Goal: Information Seeking & Learning: Learn about a topic

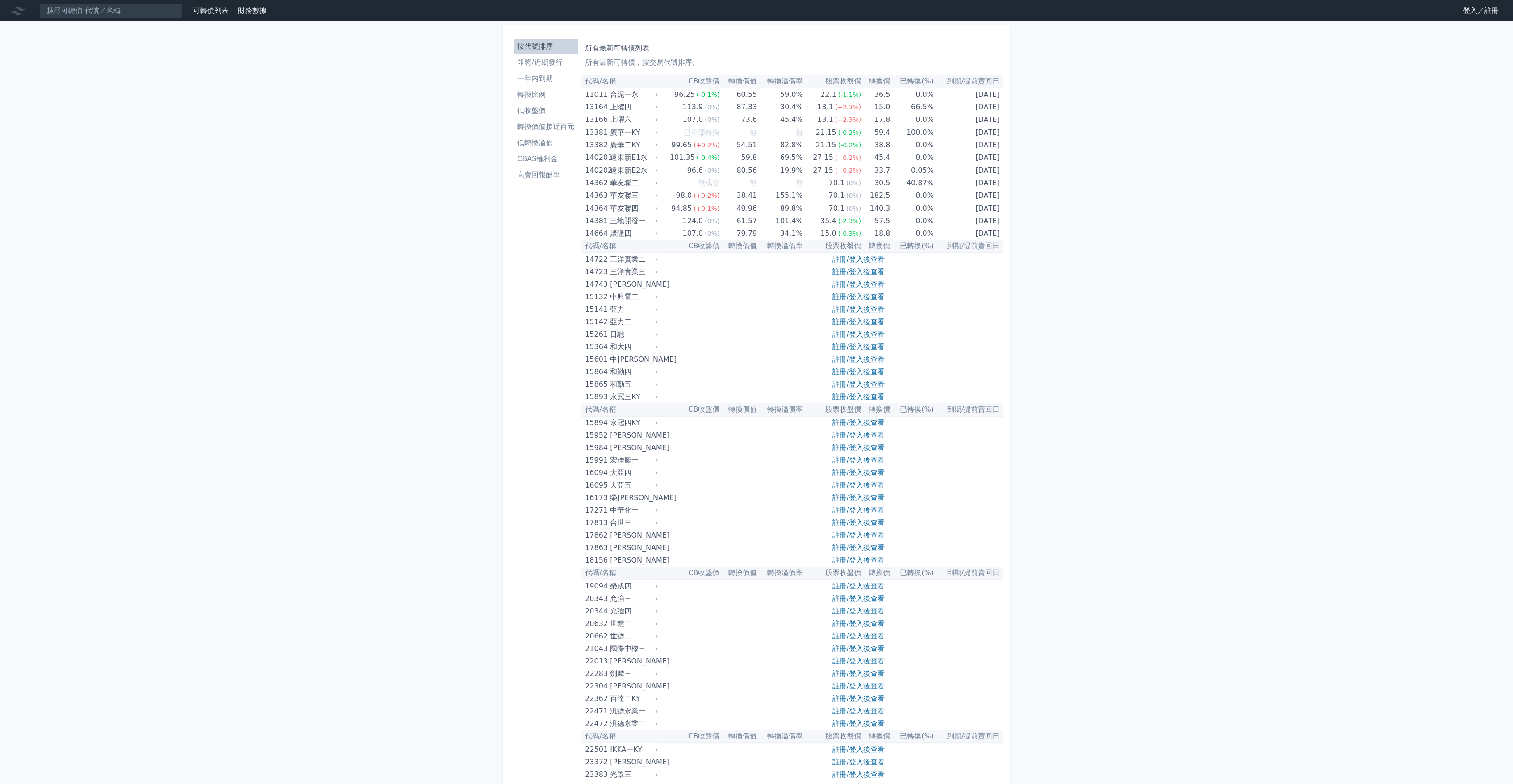
click at [542, 65] on li "即將/近期發行" at bounding box center [546, 62] width 64 height 11
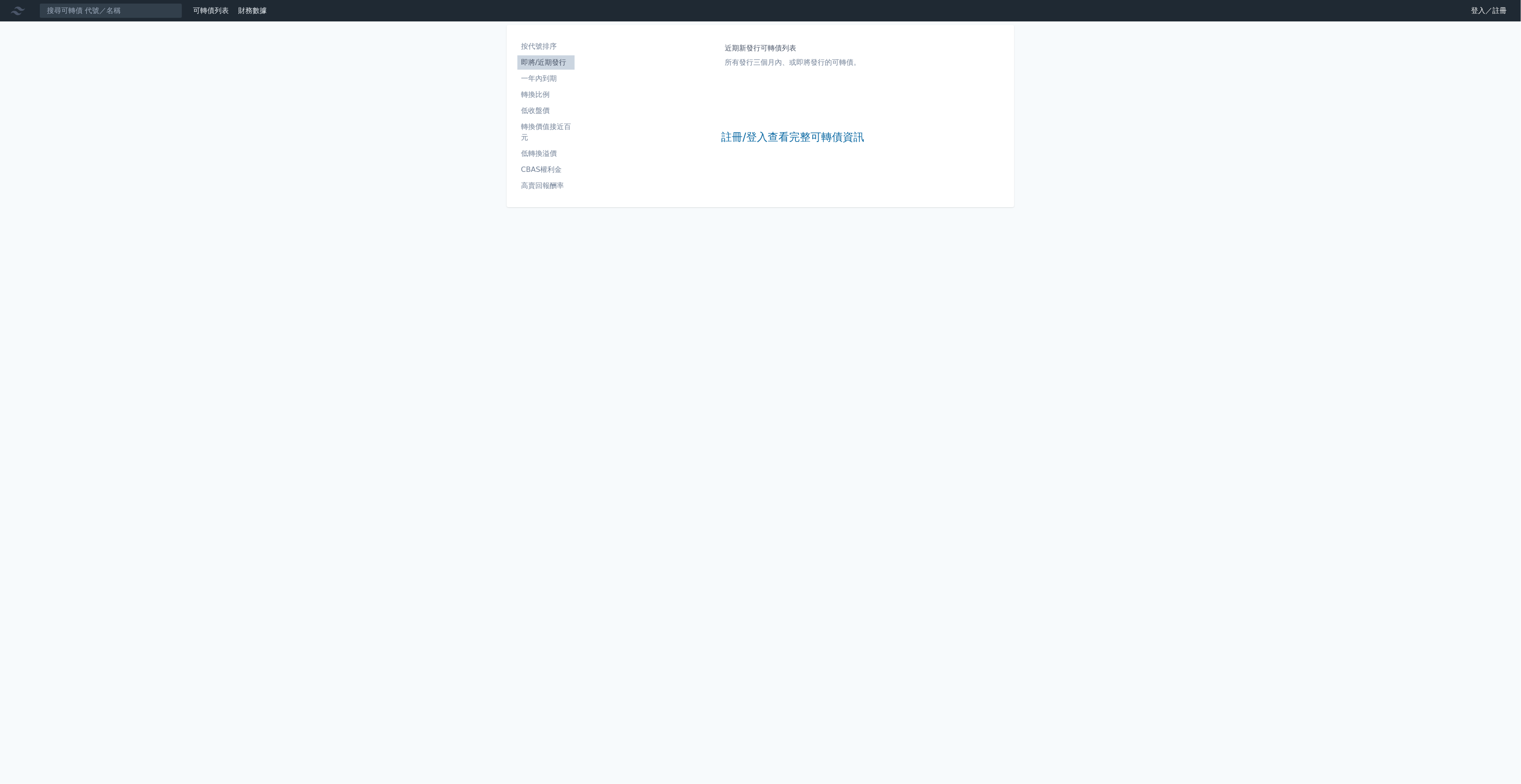
click at [537, 48] on li "按代號排序" at bounding box center [546, 46] width 57 height 11
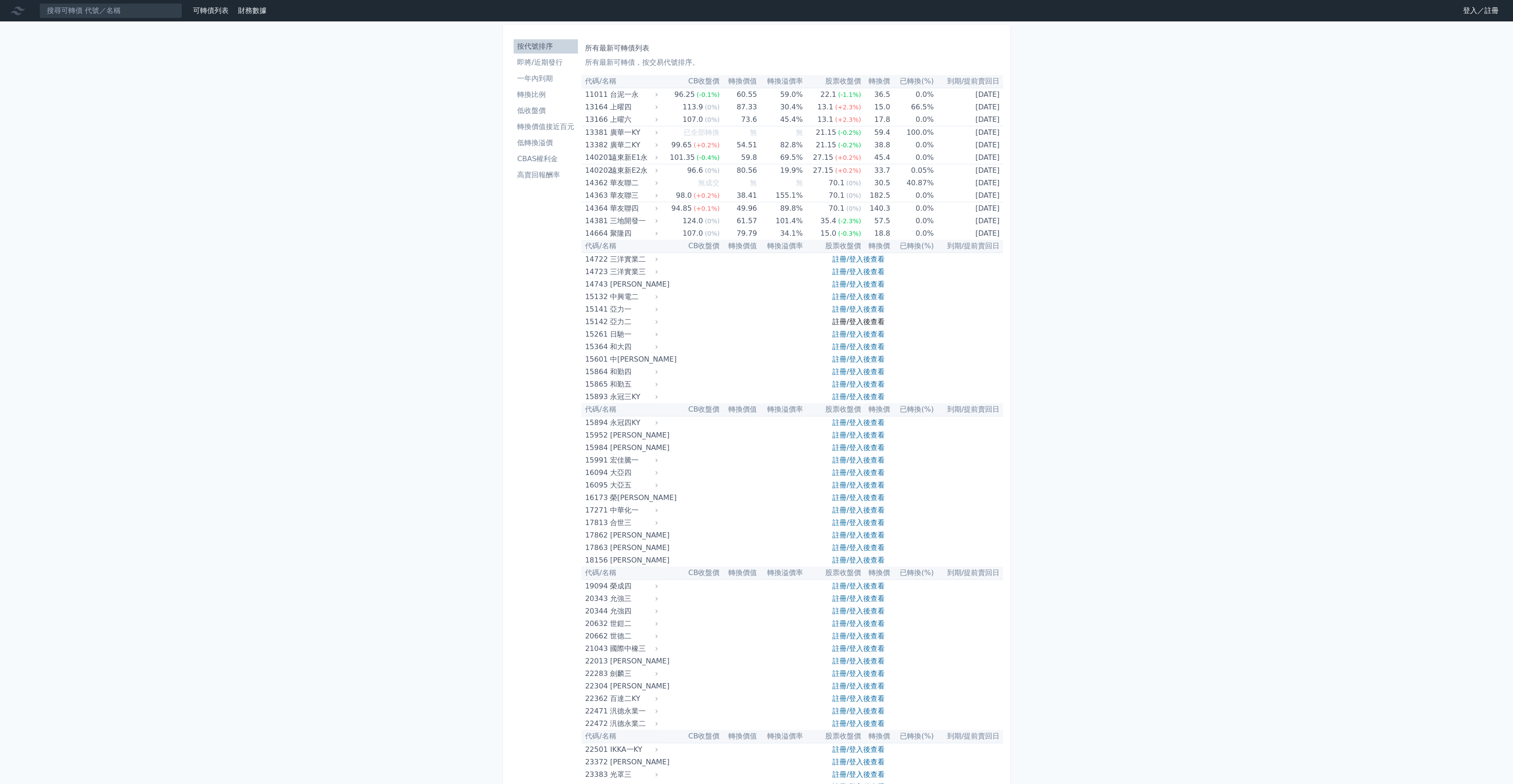
click at [853, 324] on link "註冊/登入後查看" at bounding box center [858, 322] width 52 height 8
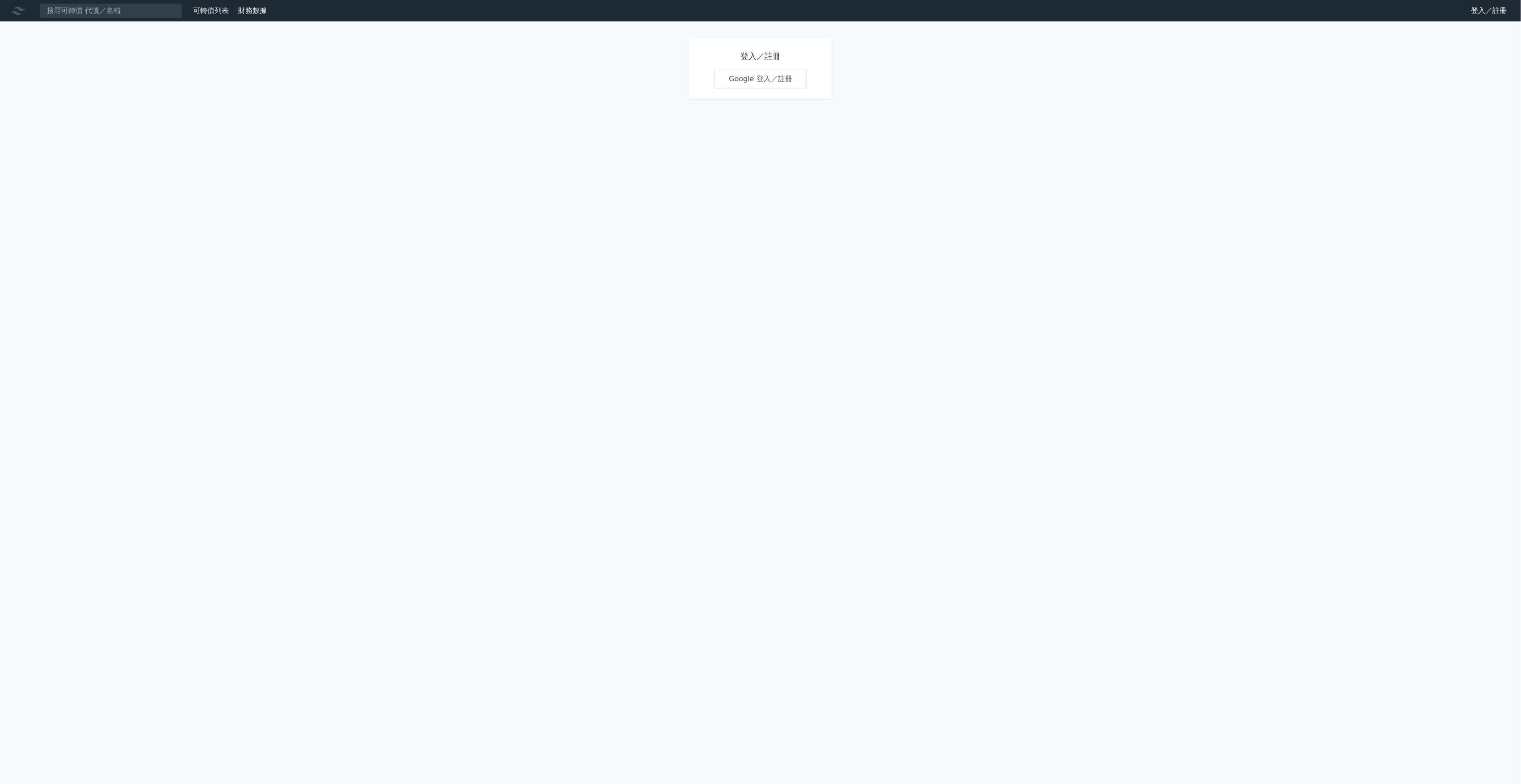
click at [742, 82] on link "Google 登入／註冊" at bounding box center [760, 79] width 93 height 19
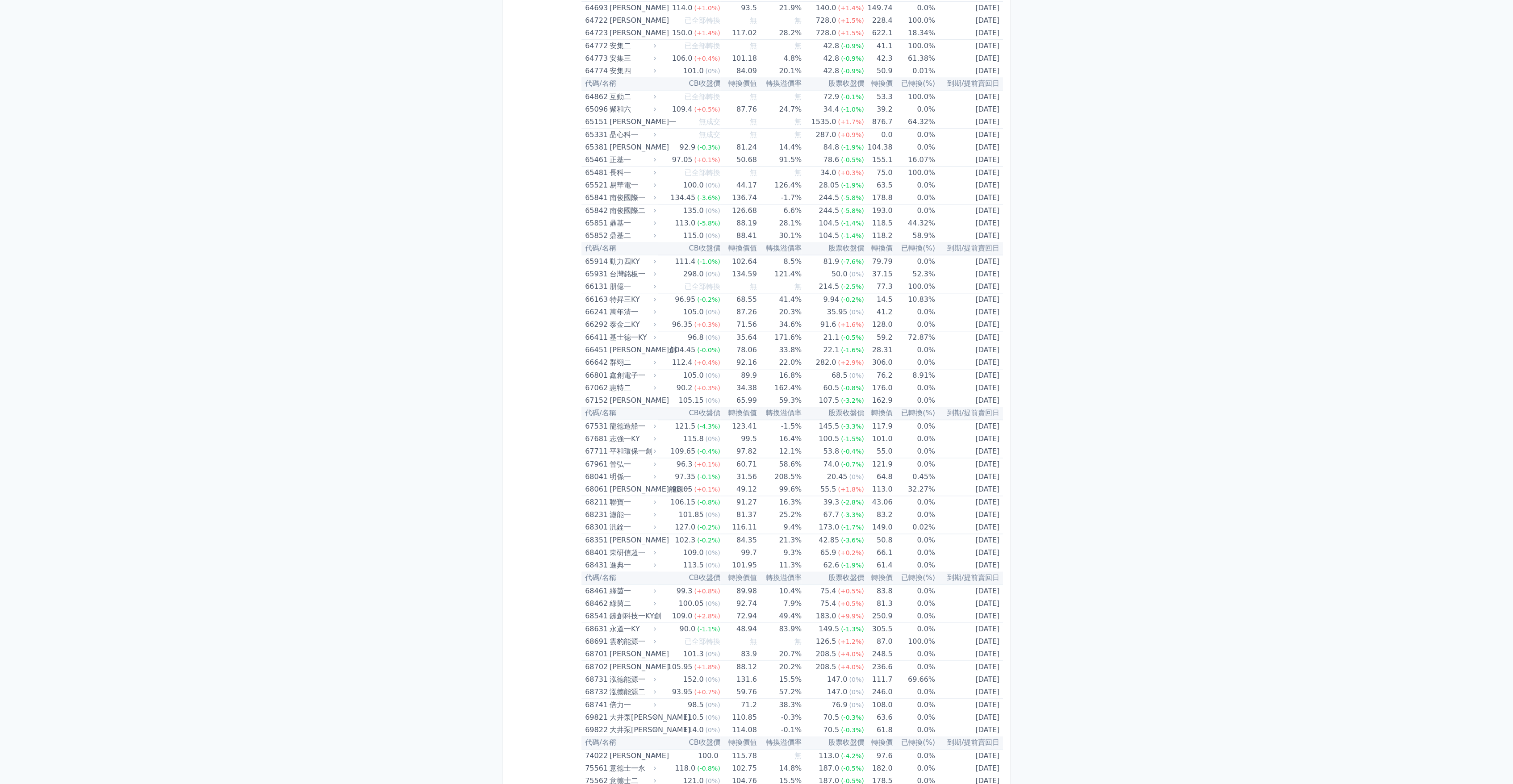
scroll to position [4119, 0]
click at [682, 624] on div "90.0" at bounding box center [687, 628] width 20 height 13
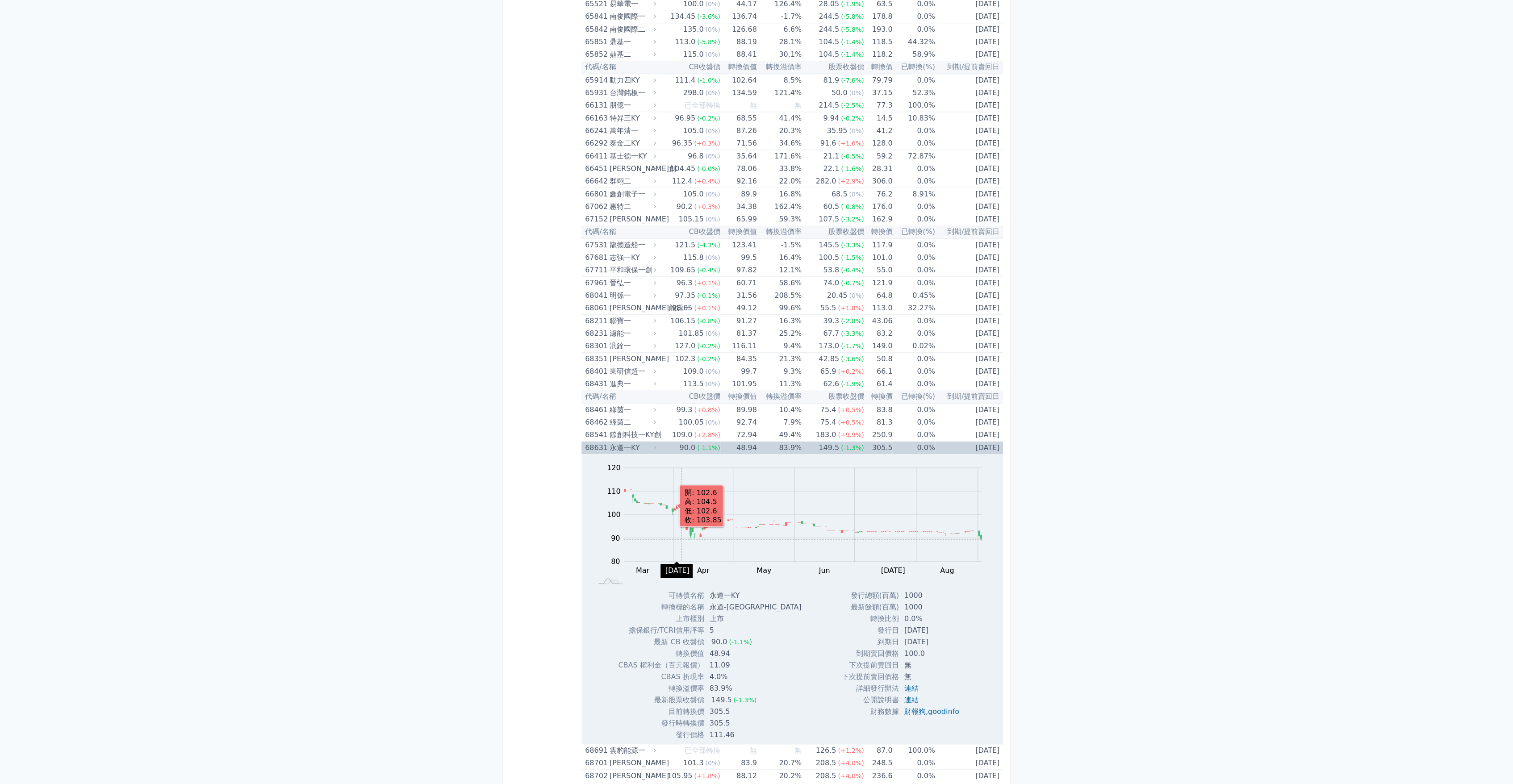
scroll to position [4317, 0]
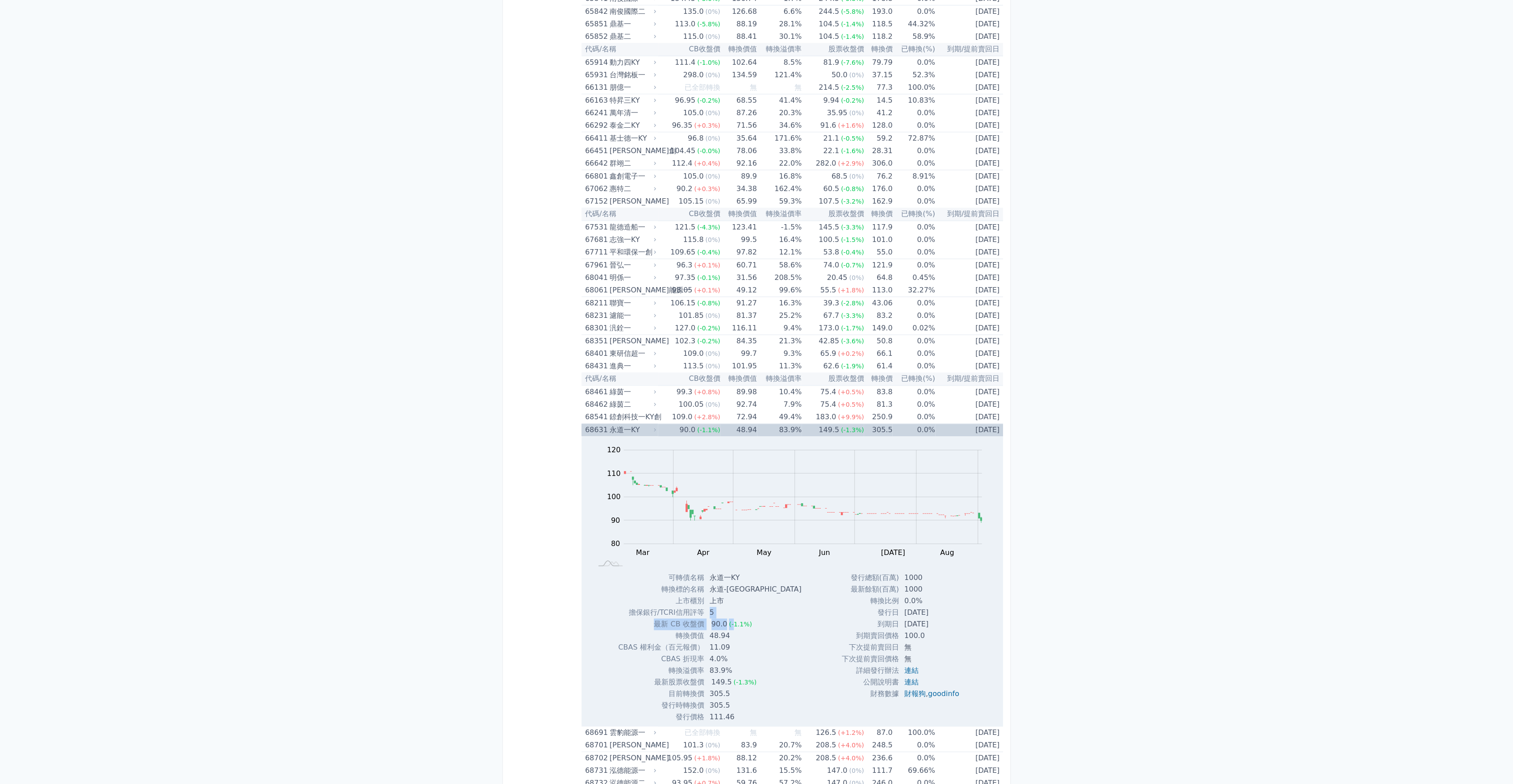
drag, startPoint x: 709, startPoint y: 607, endPoint x: 732, endPoint y: 612, distance: 23.5
click at [732, 612] on tbody "可轉債名稱 永道一KY 轉換標的名稱 永道-[GEOGRAPHIC_DATA] 上市櫃別 上市 擔保銀行/TCRI信用評等 5 最新 CB 收盤價 90.0 …" at bounding box center [713, 648] width 190 height 151
drag, startPoint x: 732, startPoint y: 612, endPoint x: 709, endPoint y: 600, distance: 25.9
click at [709, 607] on td "5" at bounding box center [756, 613] width 105 height 11
click at [725, 607] on td "5" at bounding box center [756, 613] width 105 height 11
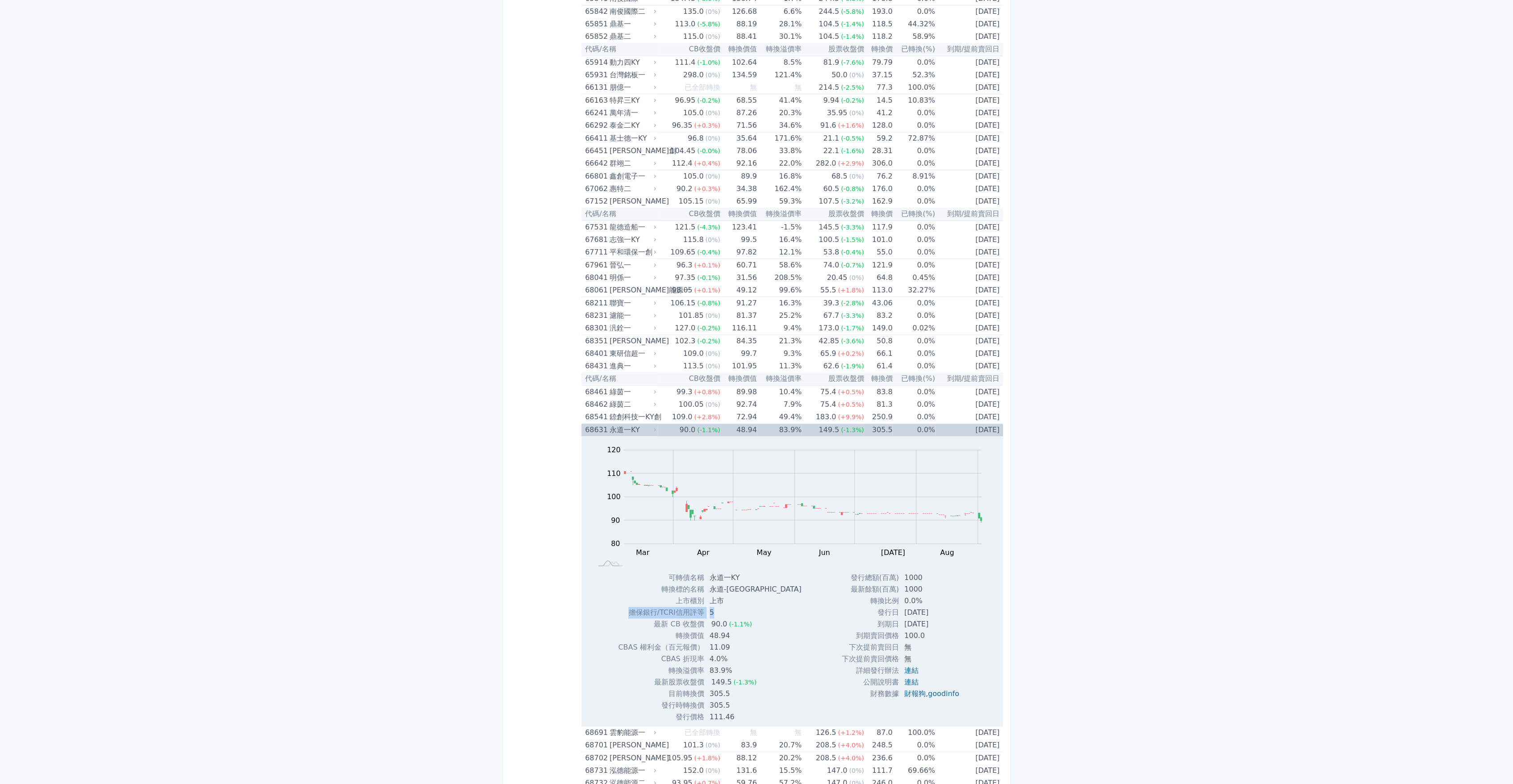
drag, startPoint x: 707, startPoint y: 602, endPoint x: 629, endPoint y: 607, distance: 78.2
click at [629, 607] on tr "擔保銀行/TCRI信用評等 5" at bounding box center [713, 613] width 190 height 11
click at [911, 667] on link "連結" at bounding box center [911, 671] width 14 height 8
click at [697, 426] on span "(-1.1%)" at bounding box center [708, 430] width 23 height 7
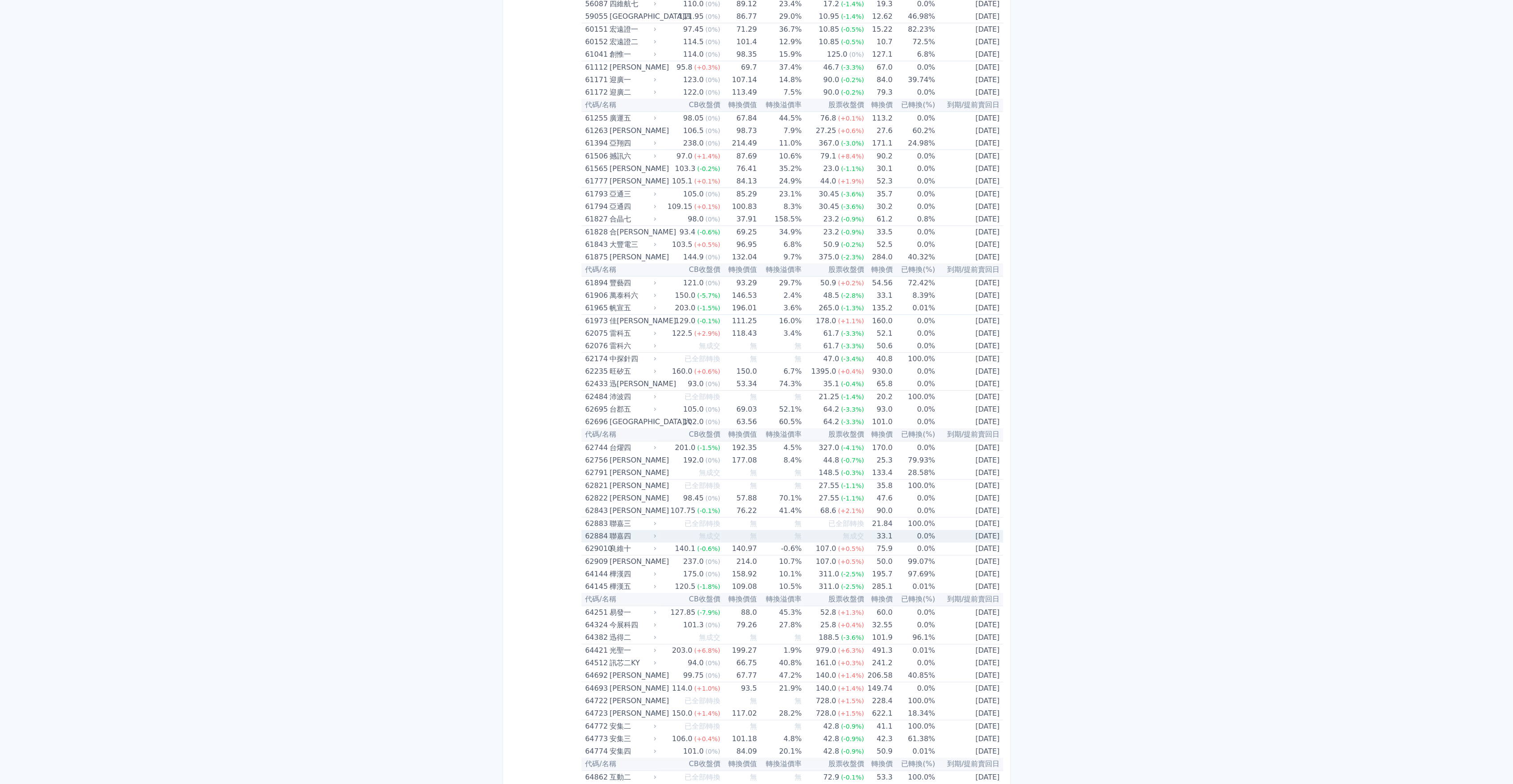
scroll to position [3424, 0]
